Goal: Task Accomplishment & Management: Manage account settings

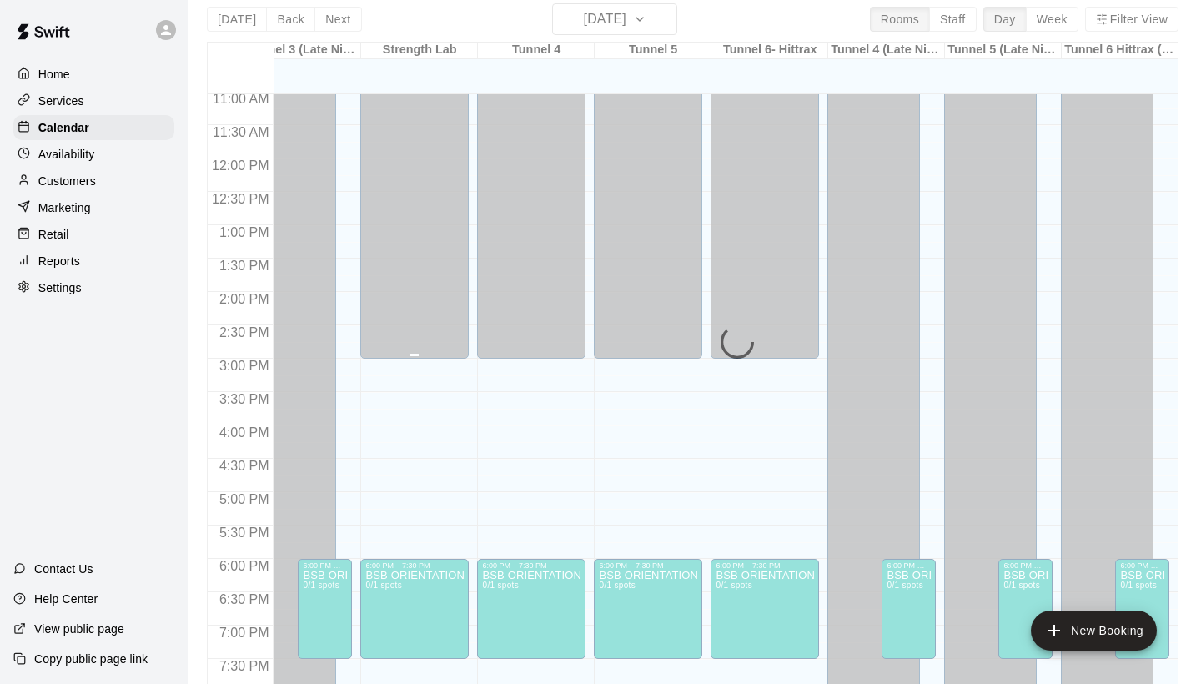
scroll to position [564, 614]
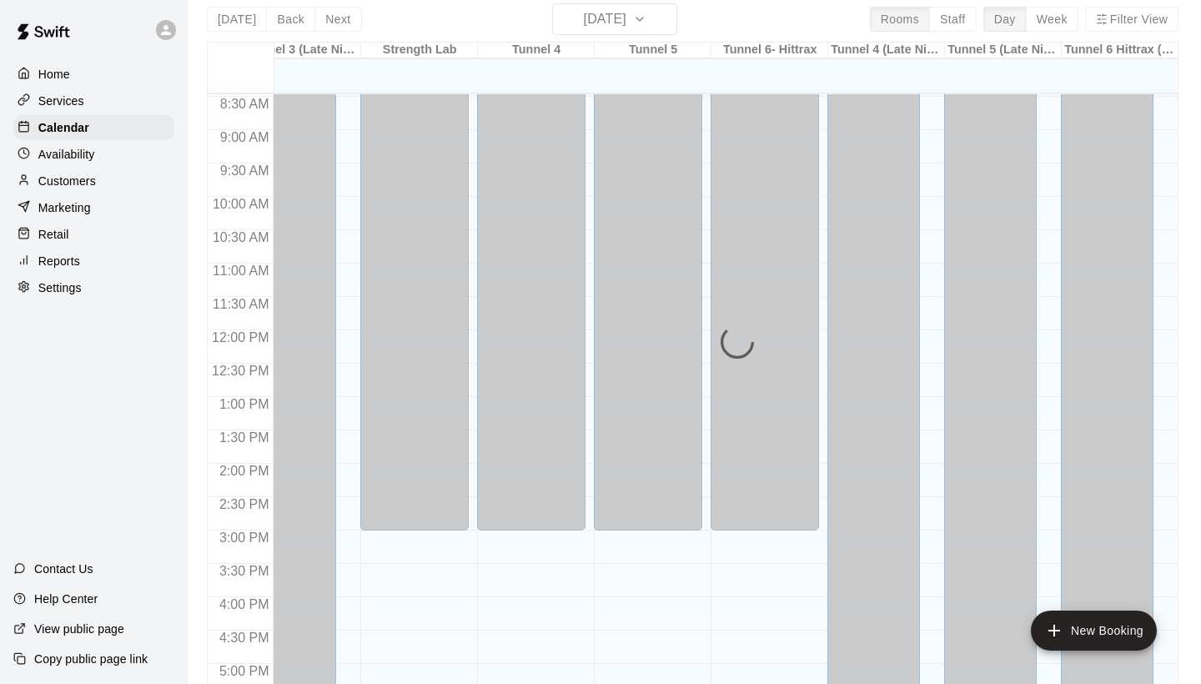
click at [157, 183] on div "Customers" at bounding box center [93, 180] width 161 height 25
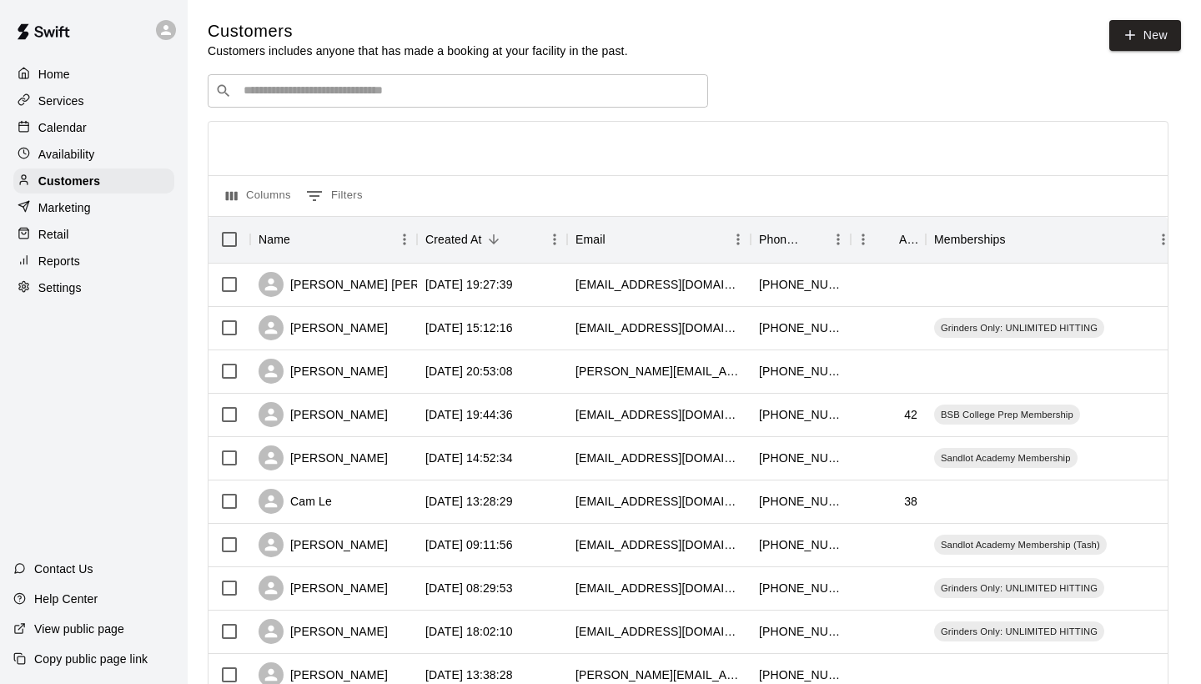
click at [399, 103] on div "​ ​" at bounding box center [458, 90] width 500 height 33
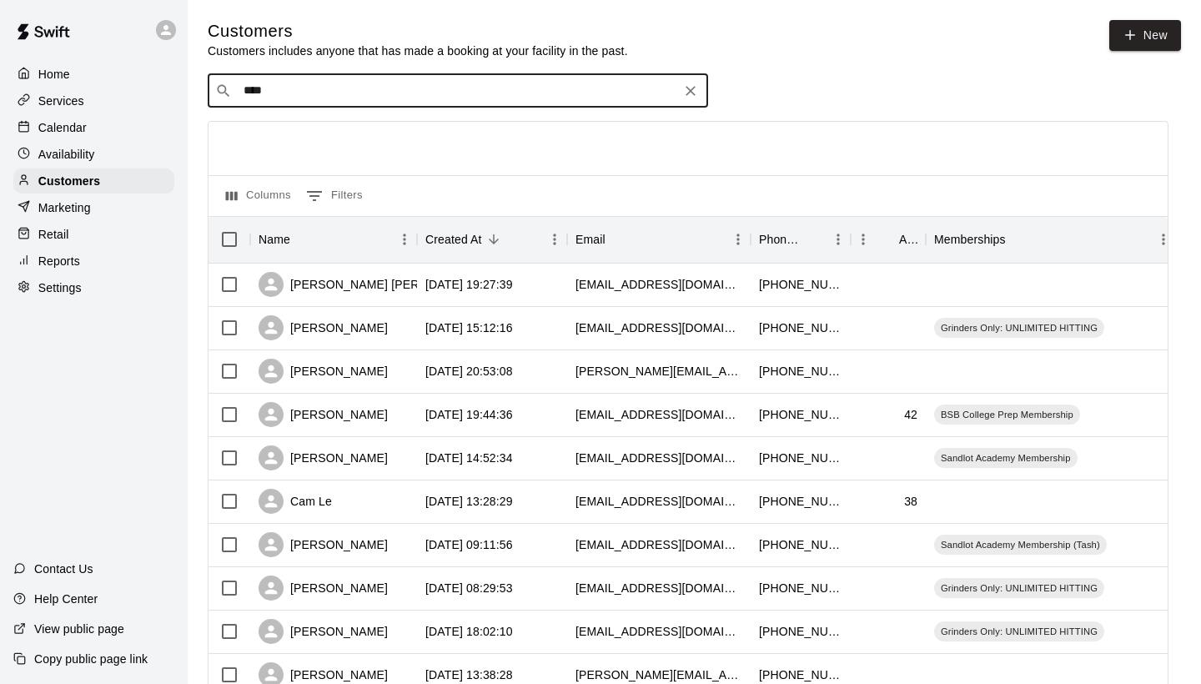
type input "*****"
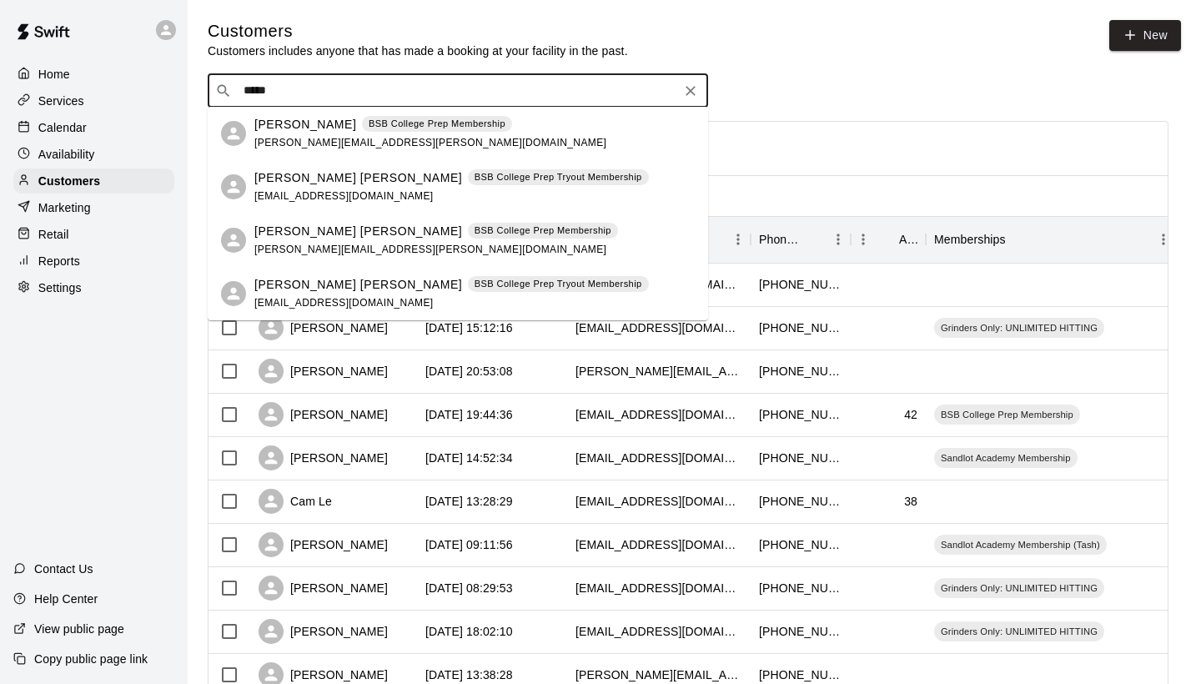
click at [334, 147] on span "veach.josh@gmail.com" at bounding box center [430, 143] width 352 height 12
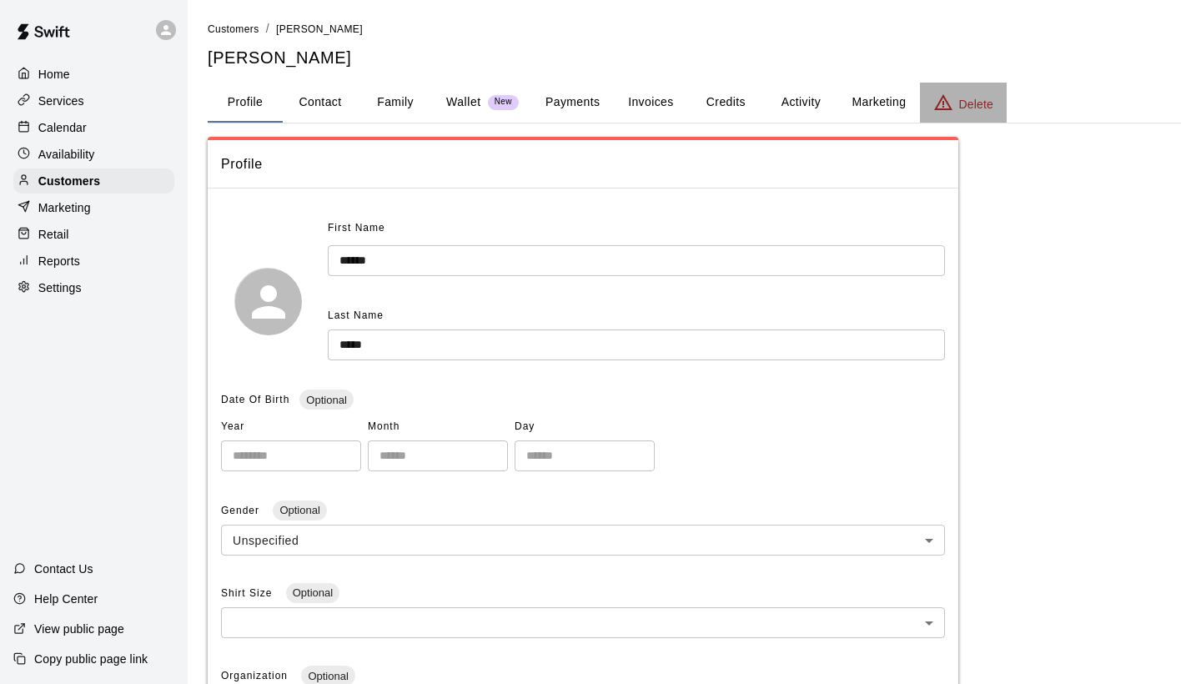
click at [965, 97] on p "Delete" at bounding box center [976, 104] width 34 height 17
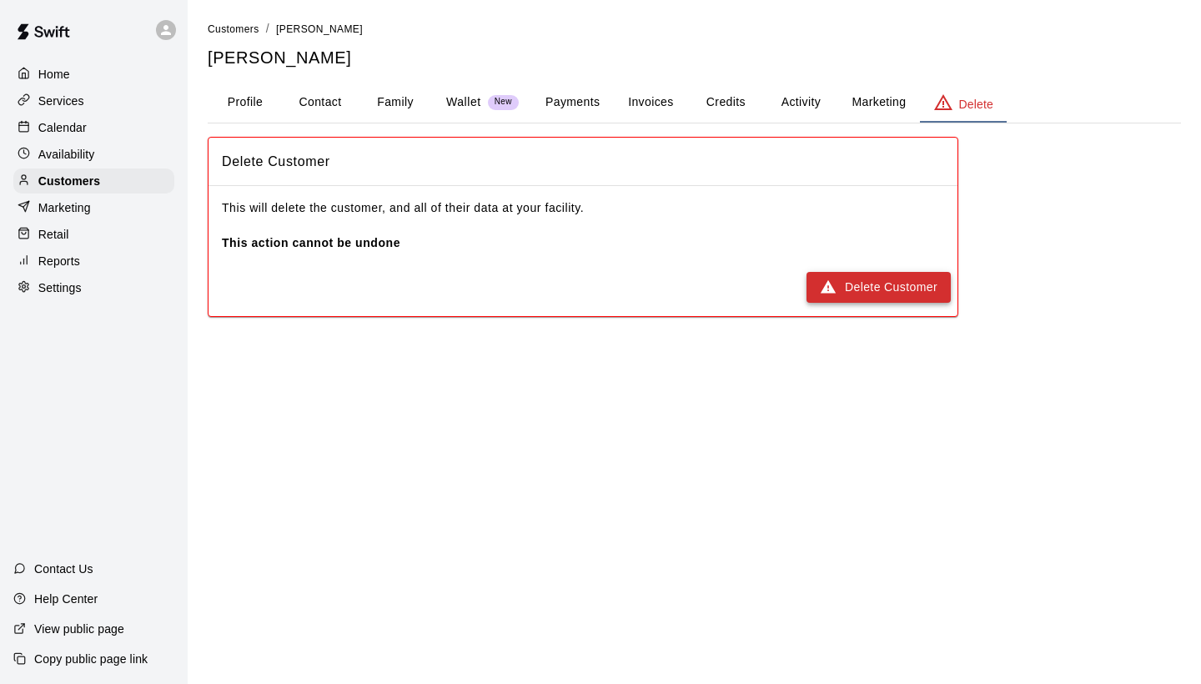
click at [825, 292] on icon "button" at bounding box center [828, 286] width 17 height 17
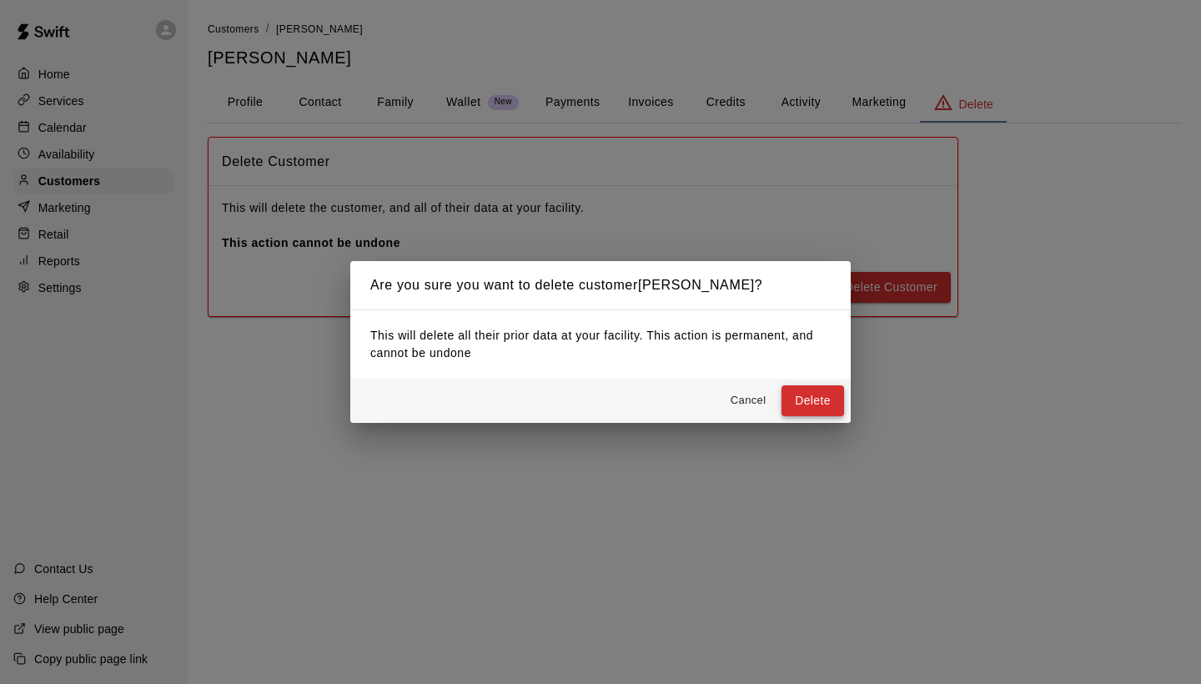
click at [805, 389] on button "Delete" at bounding box center [812, 400] width 63 height 31
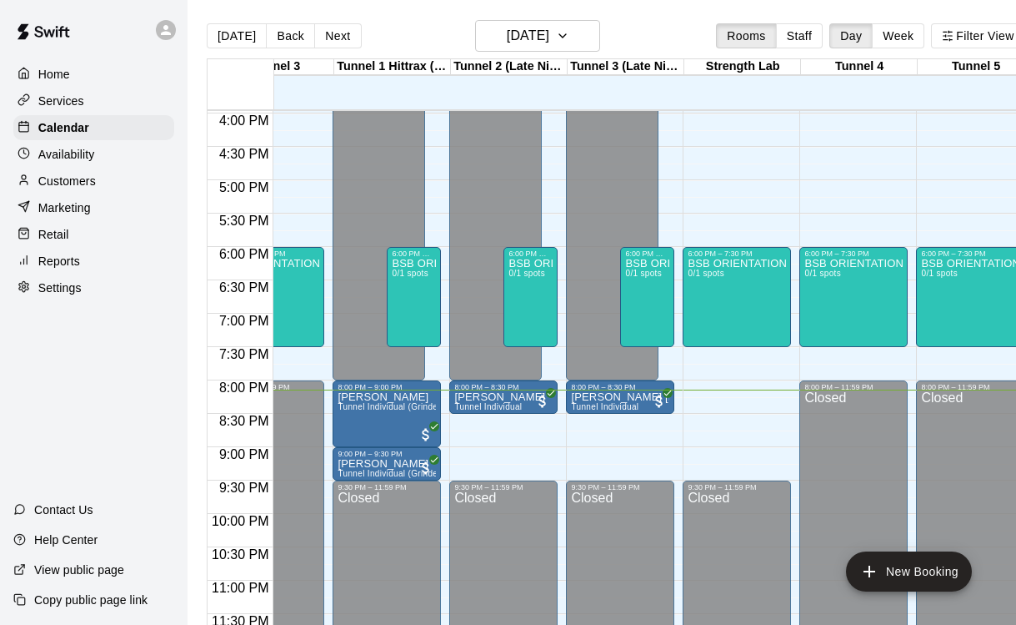
scroll to position [1066, 295]
